Goal: Transaction & Acquisition: Obtain resource

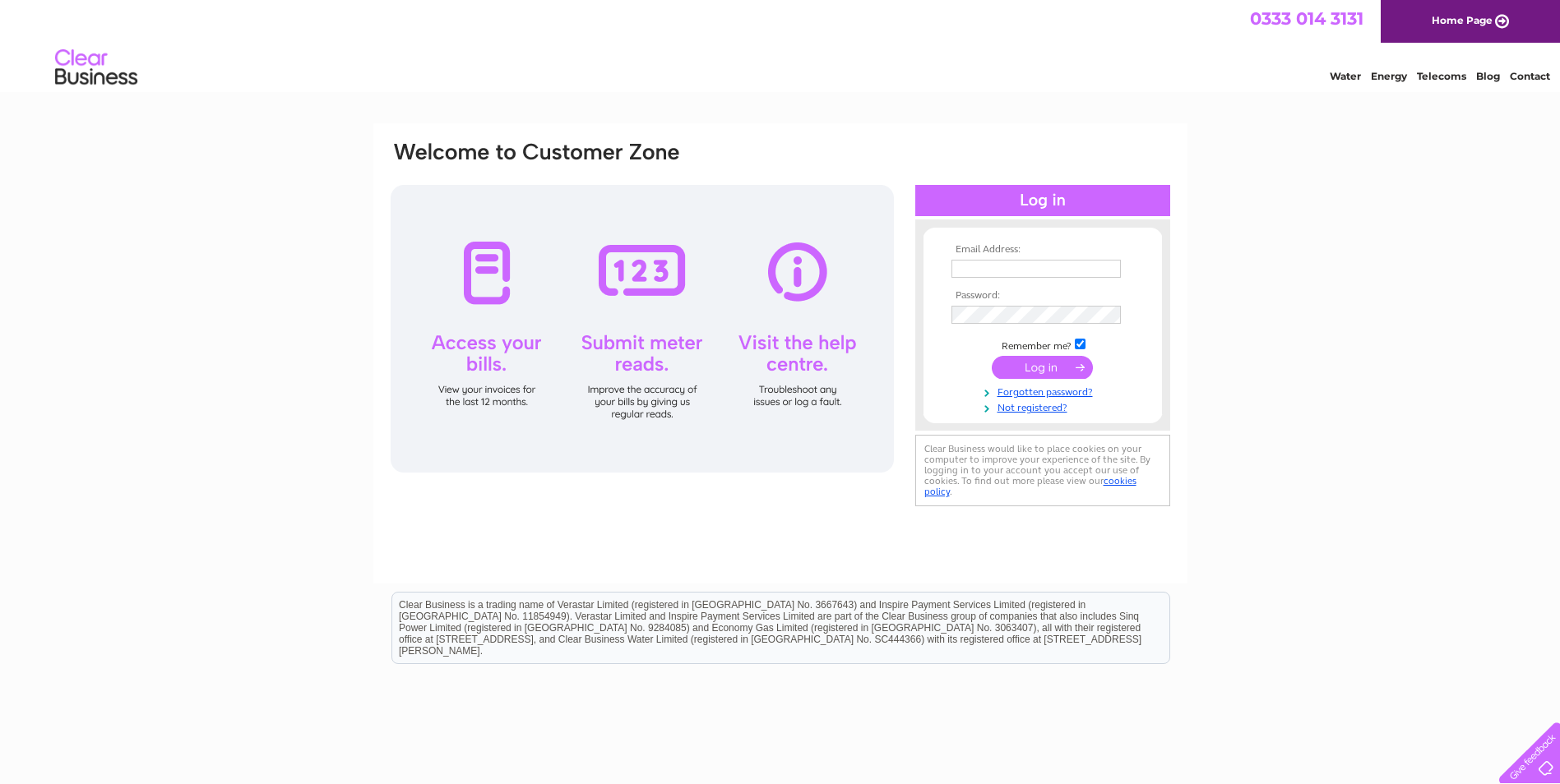
type input "[PERSON_NAME][EMAIL_ADDRESS][PERSON_NAME][PERSON_NAME][DOMAIN_NAME]"
click at [1039, 361] on input "submit" at bounding box center [1042, 367] width 102 height 23
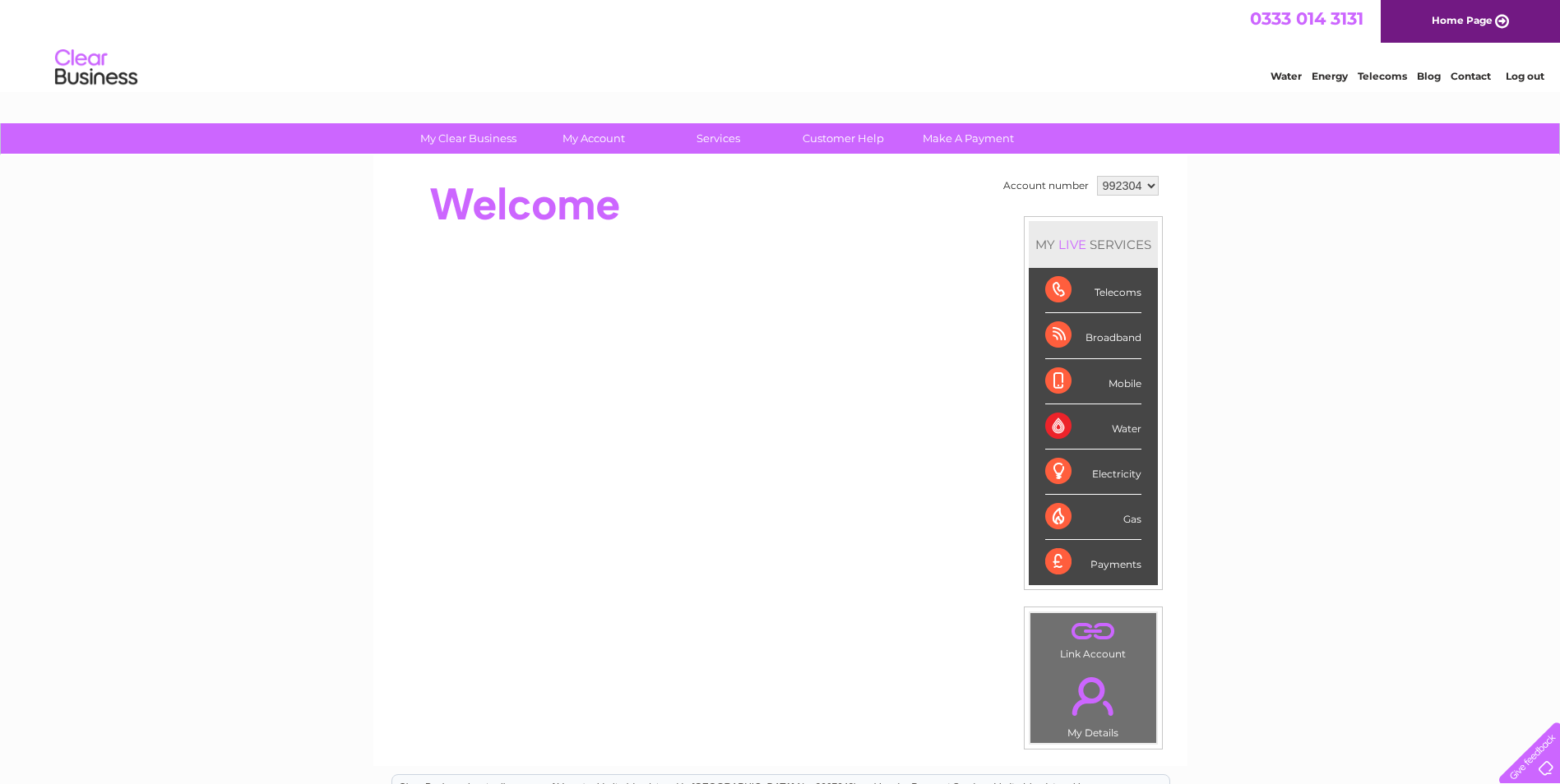
click at [1147, 182] on select "992304" at bounding box center [1128, 186] width 62 height 20
click at [1098, 176] on select "992304" at bounding box center [1128, 186] width 62 height 20
click at [1118, 206] on td "Account number 992304 MY LIVE SERVICES Telecoms Broadband Mobile Water Electric…" at bounding box center [1081, 461] width 164 height 578
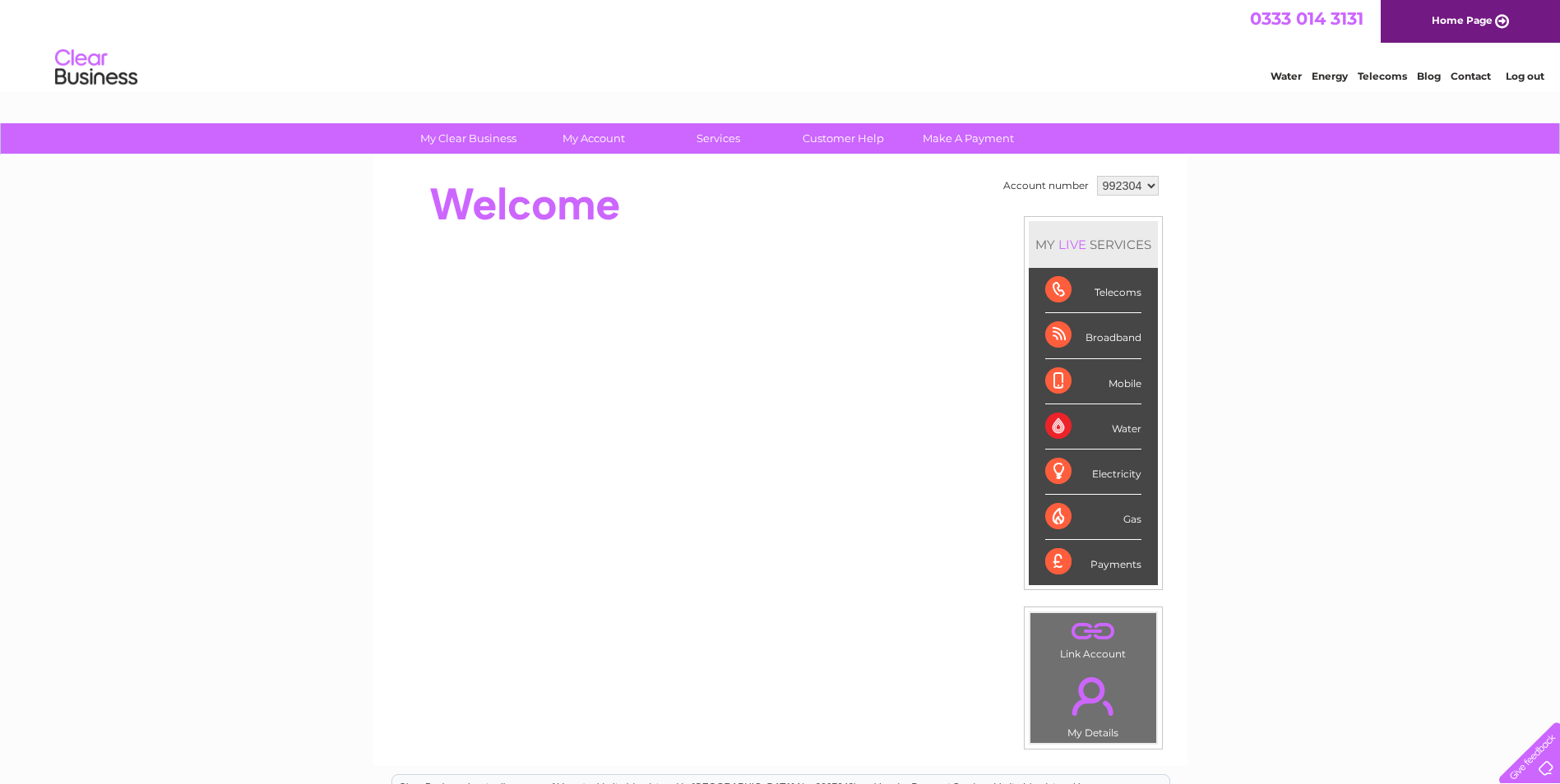
click at [1107, 182] on select "992304" at bounding box center [1128, 186] width 62 height 20
click at [1124, 183] on select "992304" at bounding box center [1128, 186] width 62 height 20
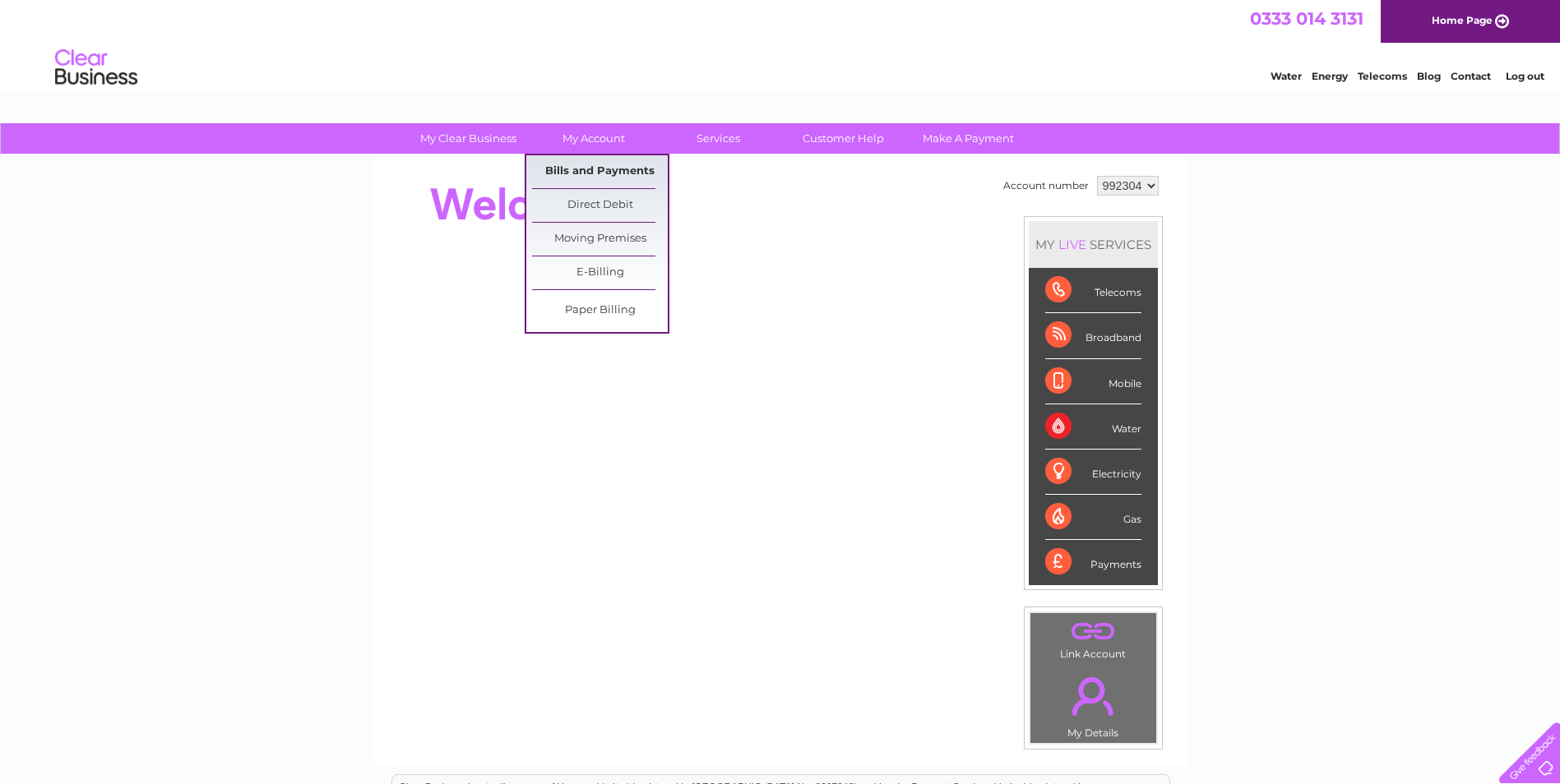
click at [609, 168] on link "Bills and Payments" at bounding box center [600, 172] width 135 height 33
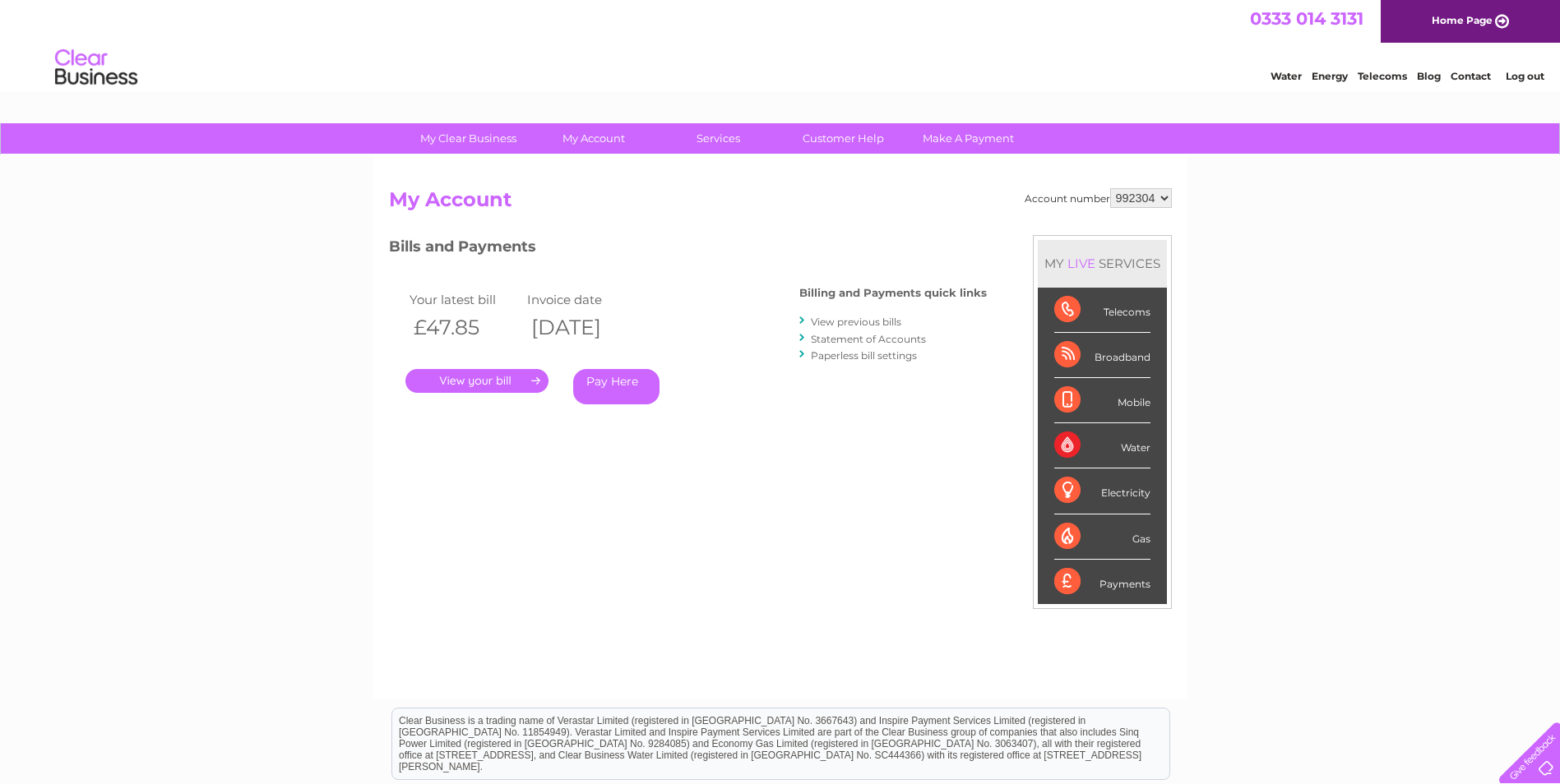
click at [482, 373] on link "." at bounding box center [476, 381] width 143 height 23
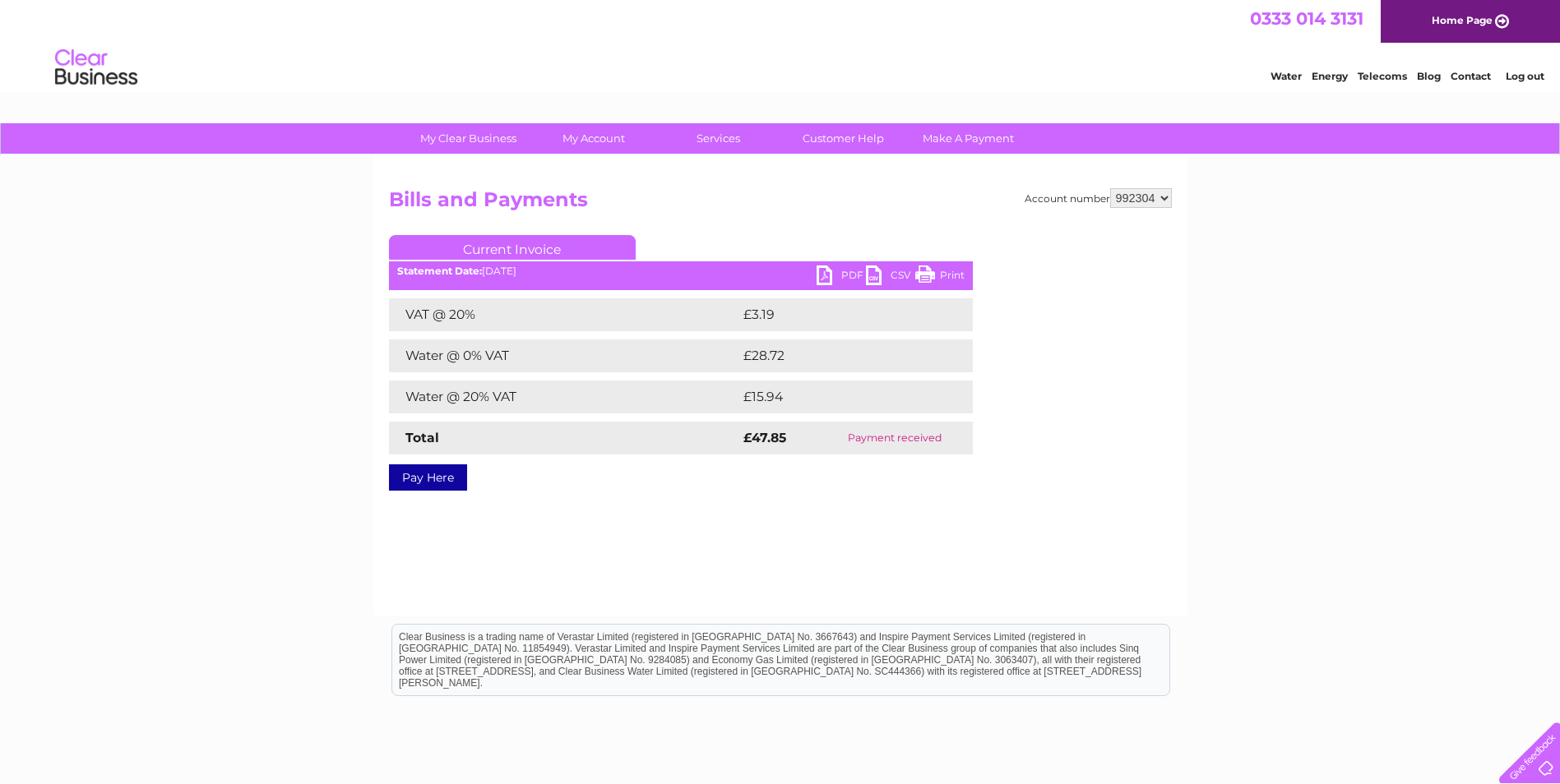
click at [834, 268] on link "PDF" at bounding box center [841, 277] width 49 height 23
